Goal: Navigation & Orientation: Find specific page/section

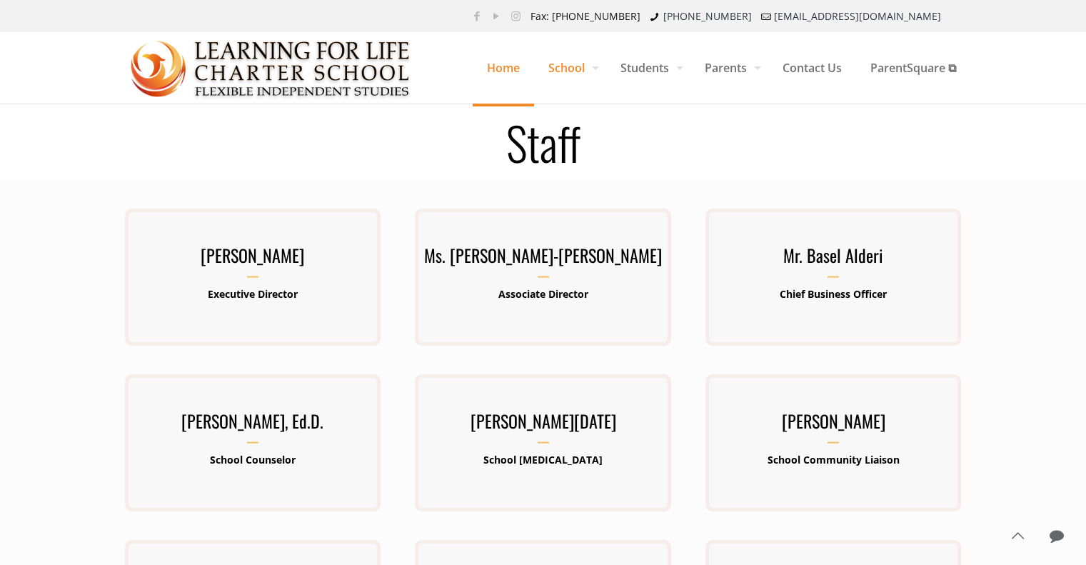
click at [500, 64] on span "Home" at bounding box center [503, 67] width 61 height 43
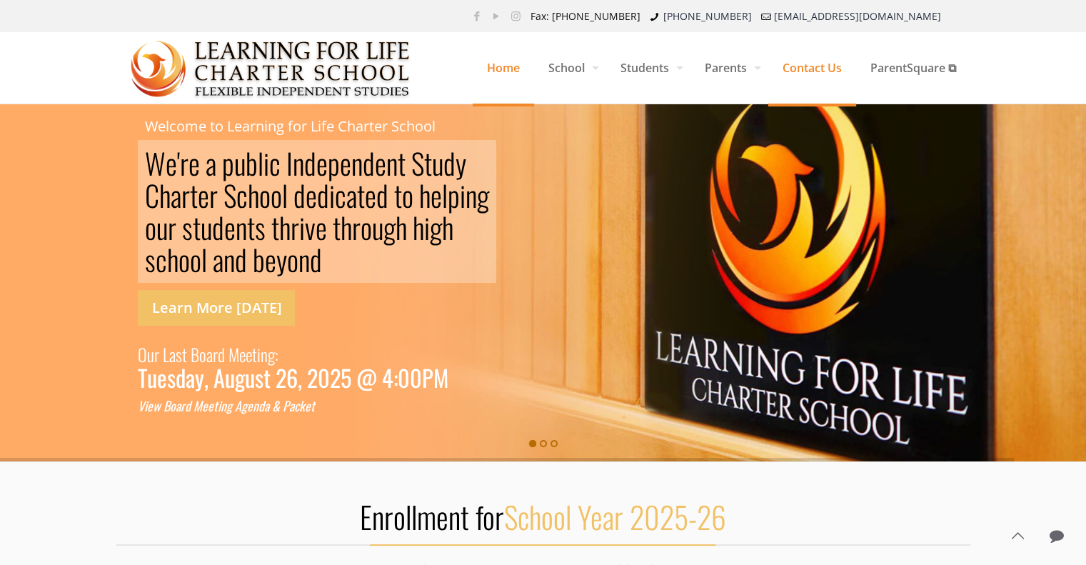
click at [806, 66] on span "Contact Us" at bounding box center [812, 67] width 88 height 43
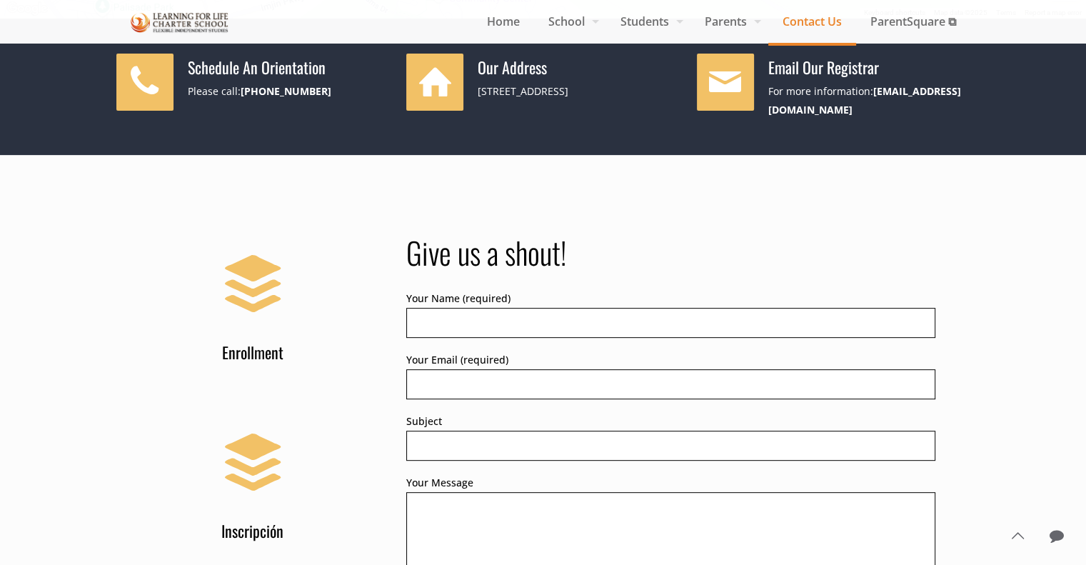
scroll to position [520, 0]
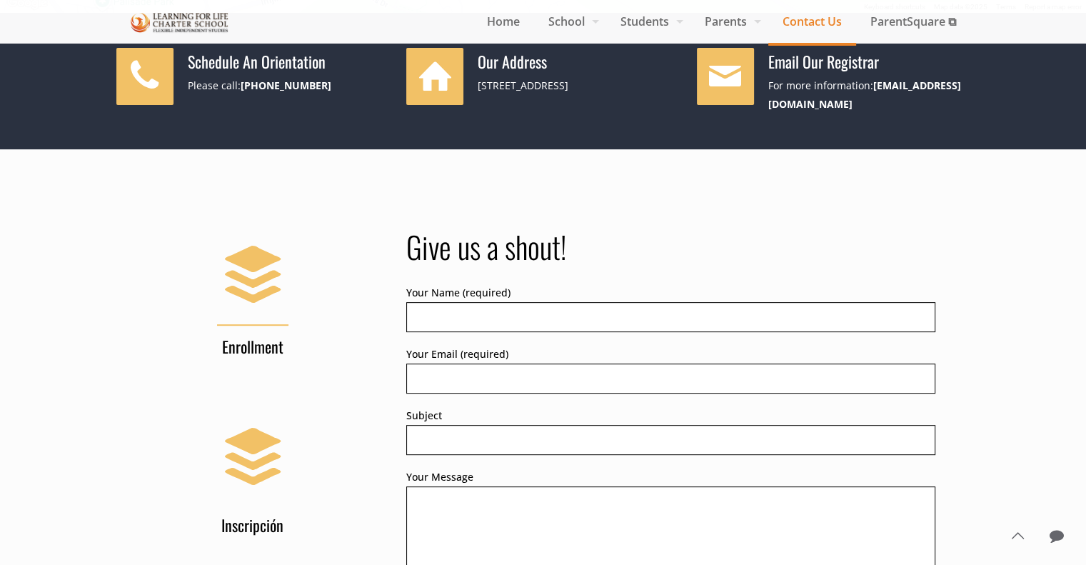
click at [124, 268] on link "Enrollment" at bounding box center [253, 295] width 274 height 121
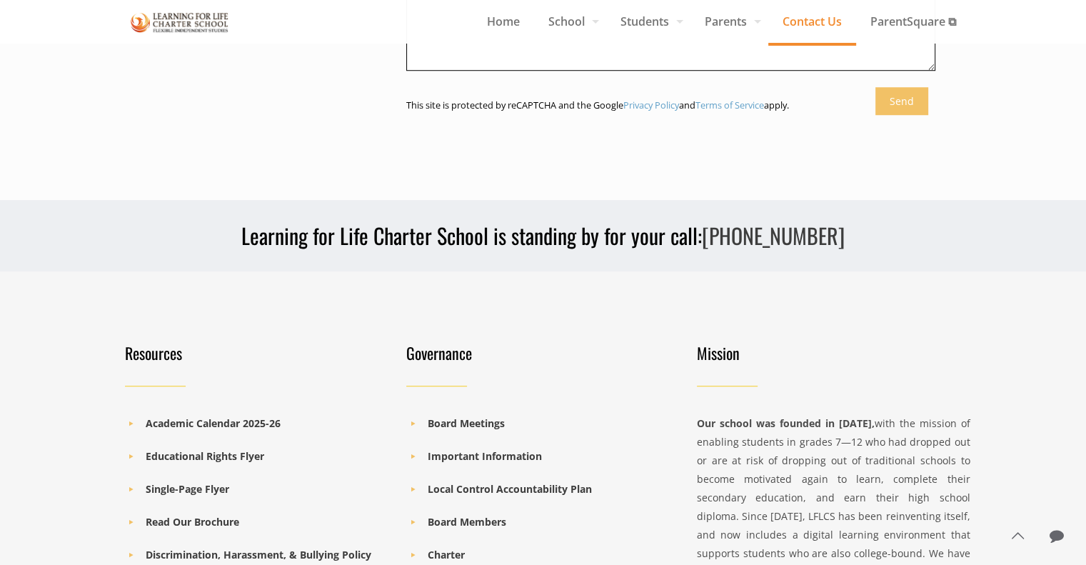
scroll to position [1097, 0]
